Goal: Task Accomplishment & Management: Manage account settings

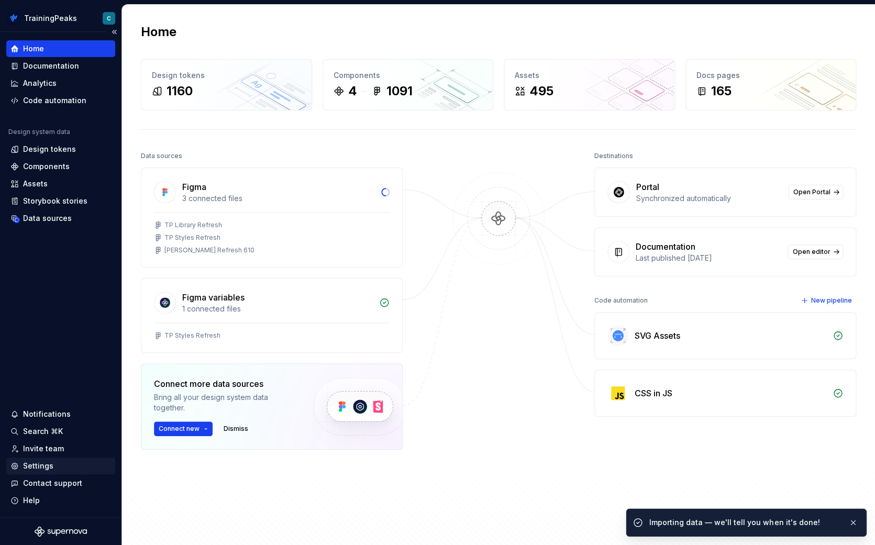
click at [45, 459] on div "Settings" at bounding box center [60, 465] width 109 height 17
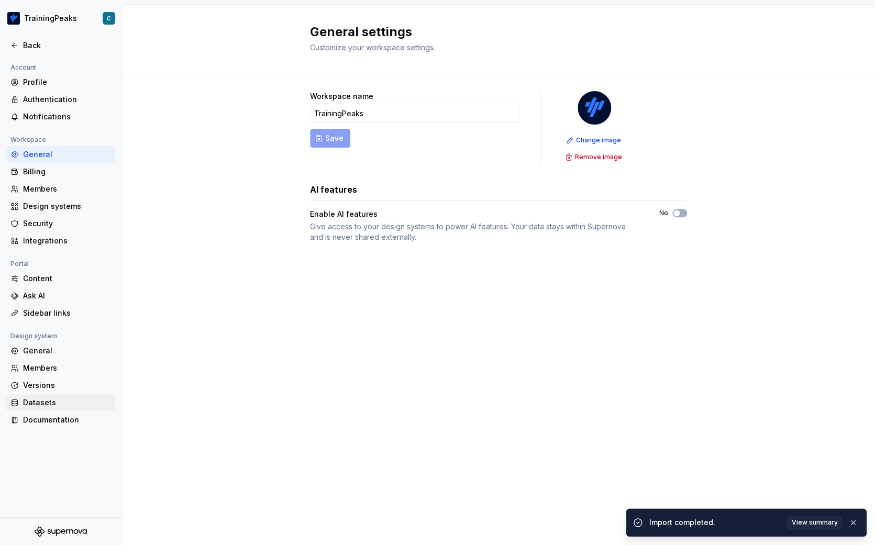
click at [64, 398] on div "Datasets" at bounding box center [67, 402] width 88 height 10
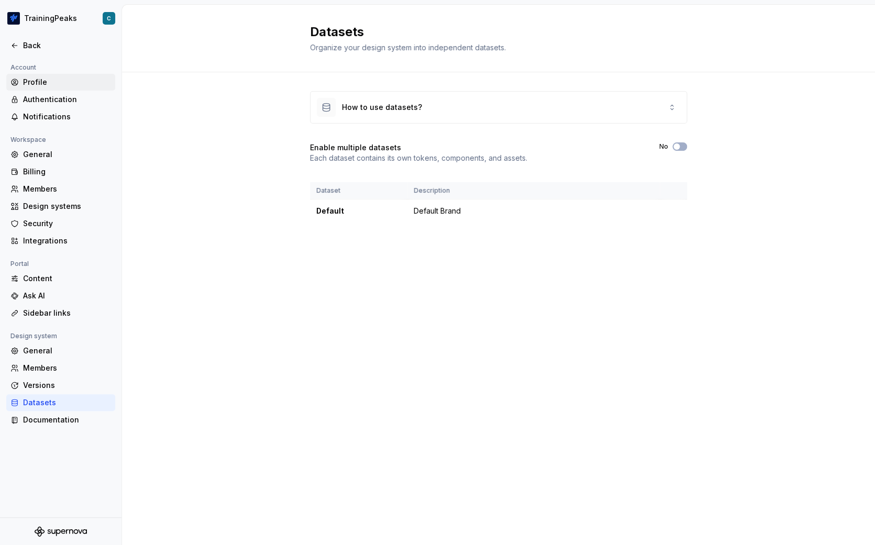
click at [61, 83] on div "Profile" at bounding box center [67, 82] width 88 height 10
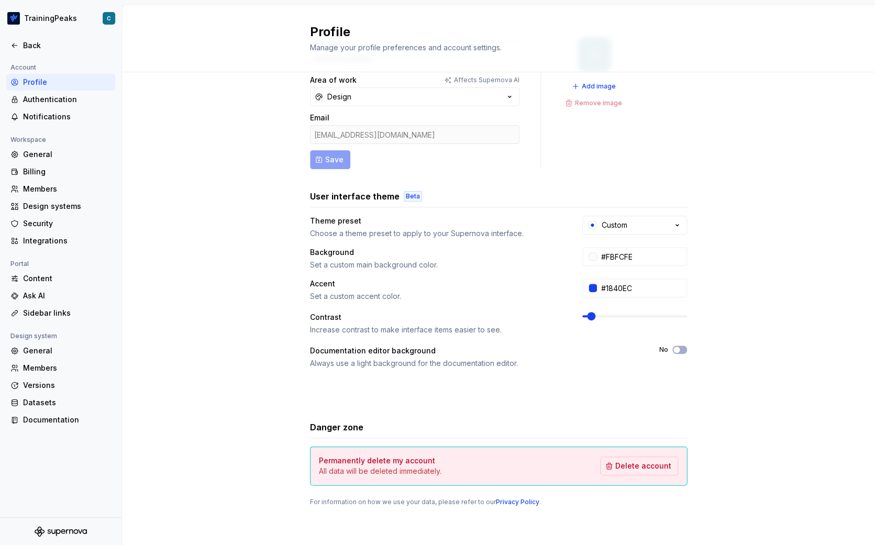
scroll to position [53, 0]
click at [52, 150] on div "General" at bounding box center [67, 154] width 88 height 10
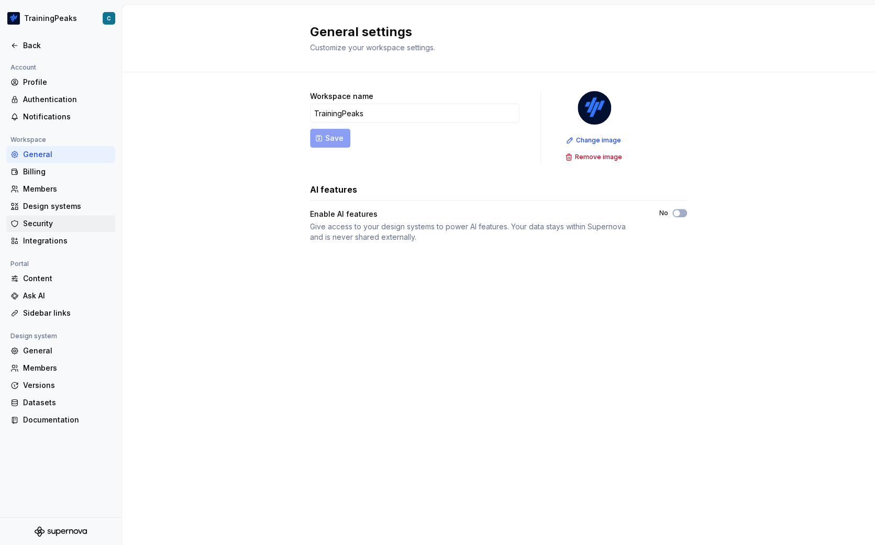
click at [62, 226] on div "Security" at bounding box center [67, 223] width 88 height 10
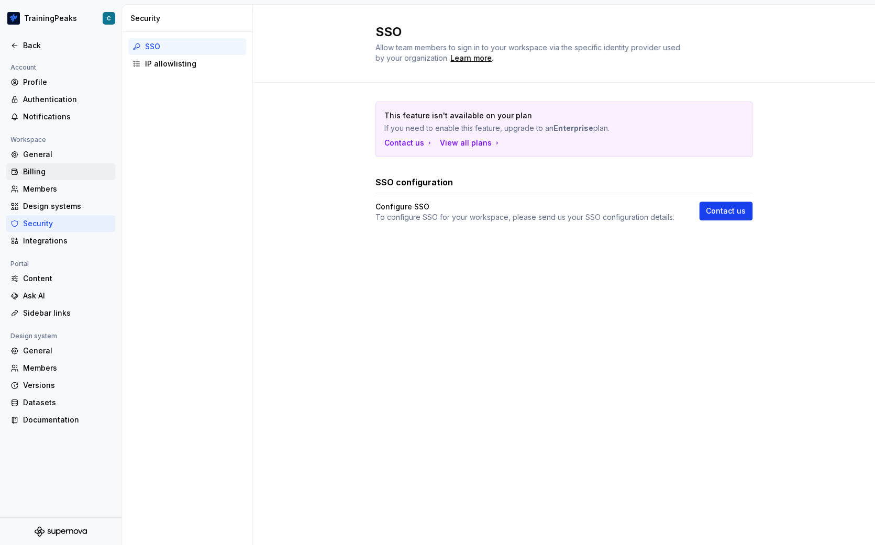
click at [63, 174] on div "Billing" at bounding box center [67, 171] width 88 height 10
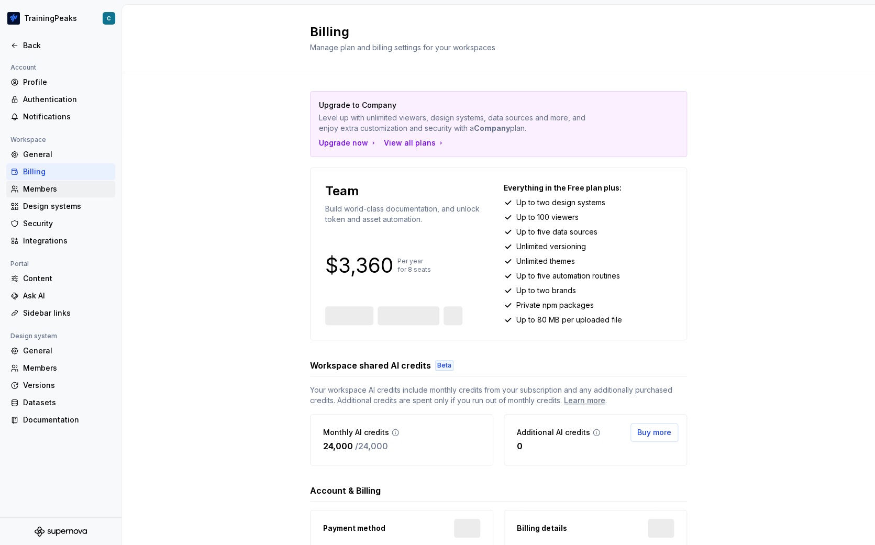
click at [74, 189] on div "Members" at bounding box center [67, 189] width 88 height 10
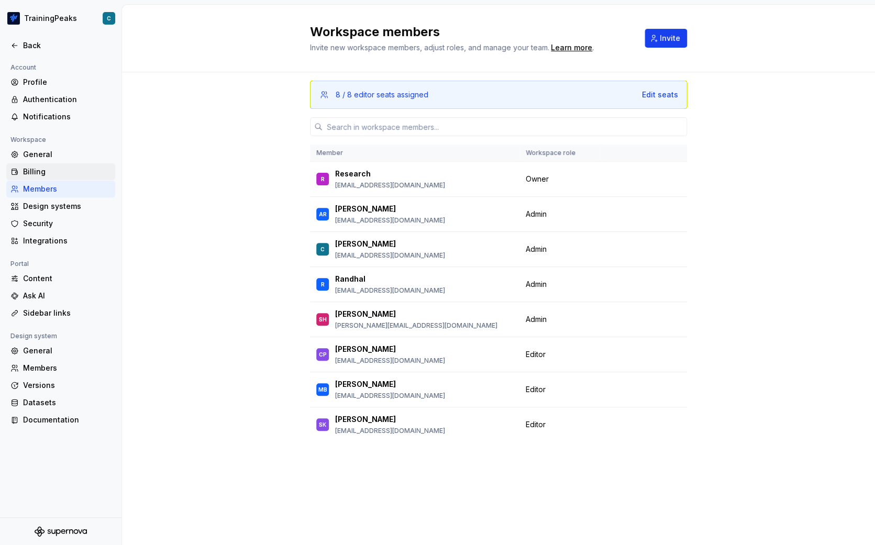
click at [80, 171] on div "Billing" at bounding box center [67, 171] width 88 height 10
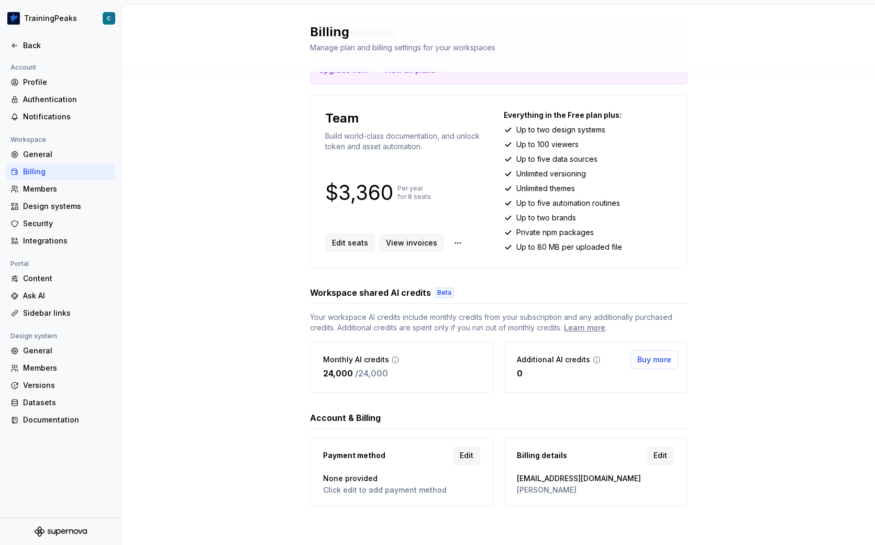
scroll to position [72, 0]
click at [576, 327] on div "Learn more" at bounding box center [584, 328] width 41 height 10
click at [757, 275] on div "Upgrade to Company Level up with unlimited viewers, design systems, data source…" at bounding box center [498, 273] width 753 height 546
click at [594, 326] on div "Learn more" at bounding box center [584, 328] width 41 height 10
click at [73, 275] on div "Content" at bounding box center [67, 278] width 88 height 10
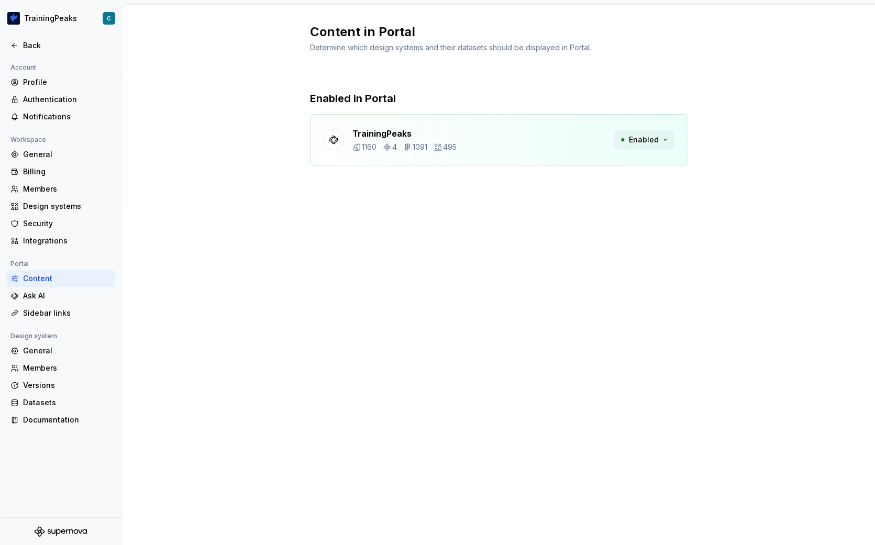
click at [652, 138] on span "Enabled" at bounding box center [644, 140] width 30 height 10
click at [634, 163] on div "Disable from Portal" at bounding box center [623, 162] width 70 height 10
click at [604, 161] on div "Disable from Portal" at bounding box center [623, 162] width 70 height 10
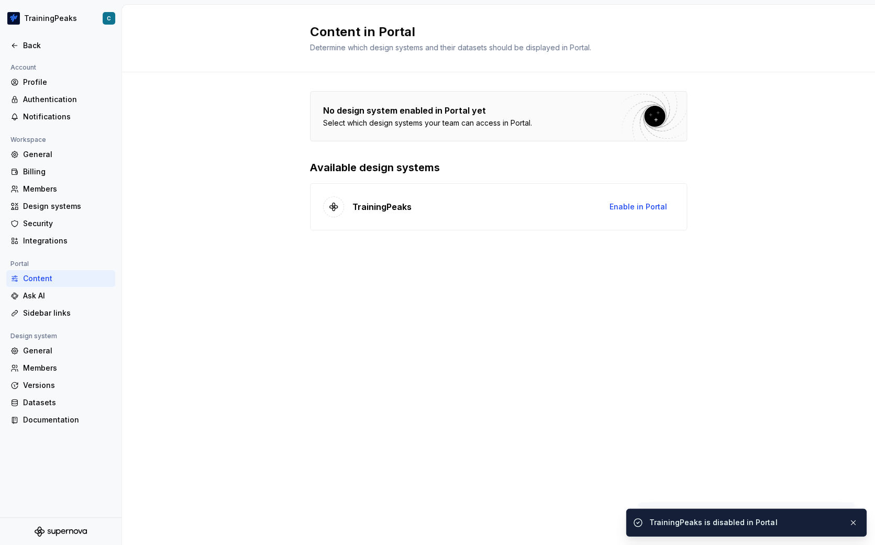
click at [282, 283] on div "Content in Portal Determine which design systems and their datasets should be d…" at bounding box center [498, 275] width 753 height 540
